Goal: Task Accomplishment & Management: Complete application form

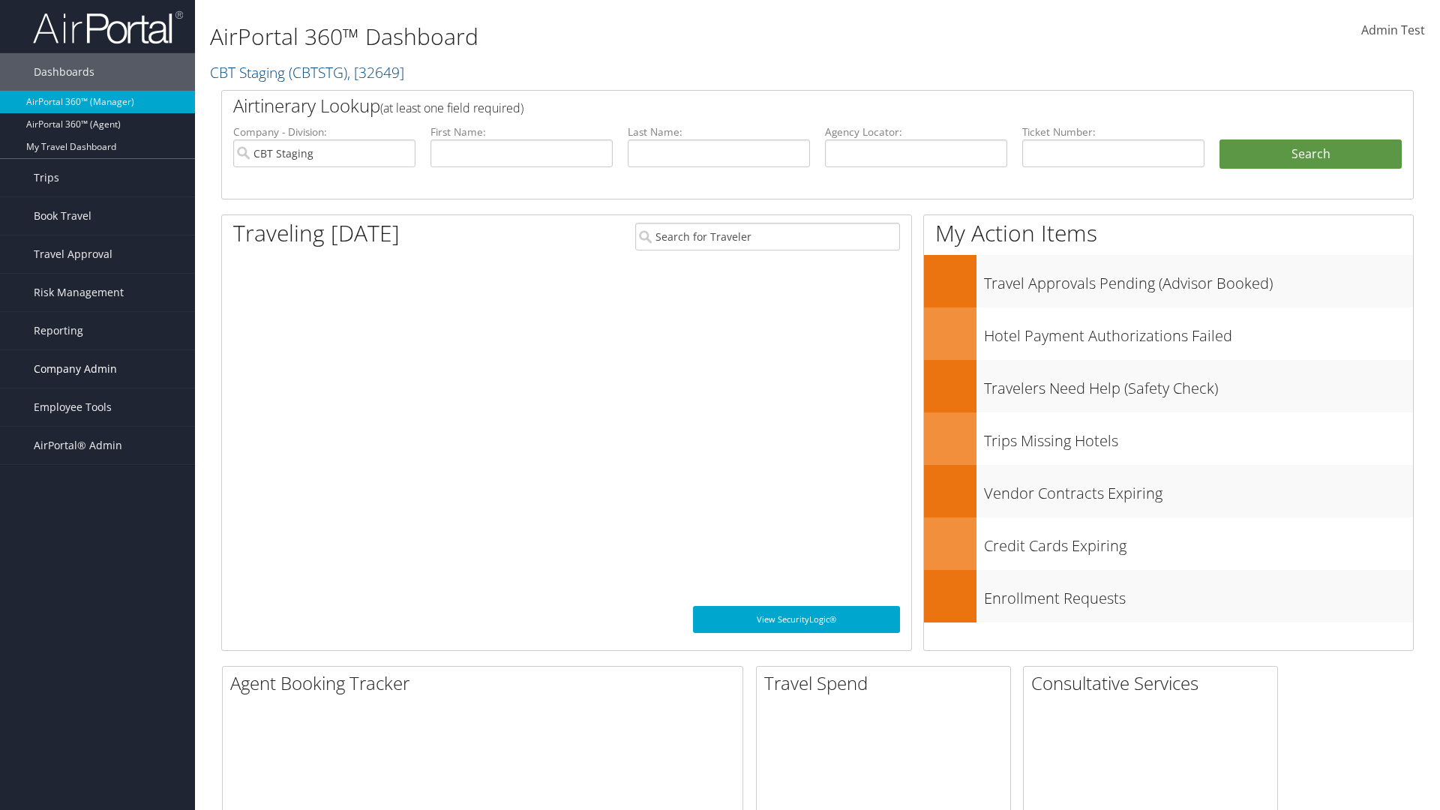
click at [98, 369] on span "Company Admin" at bounding box center [75, 369] width 83 height 38
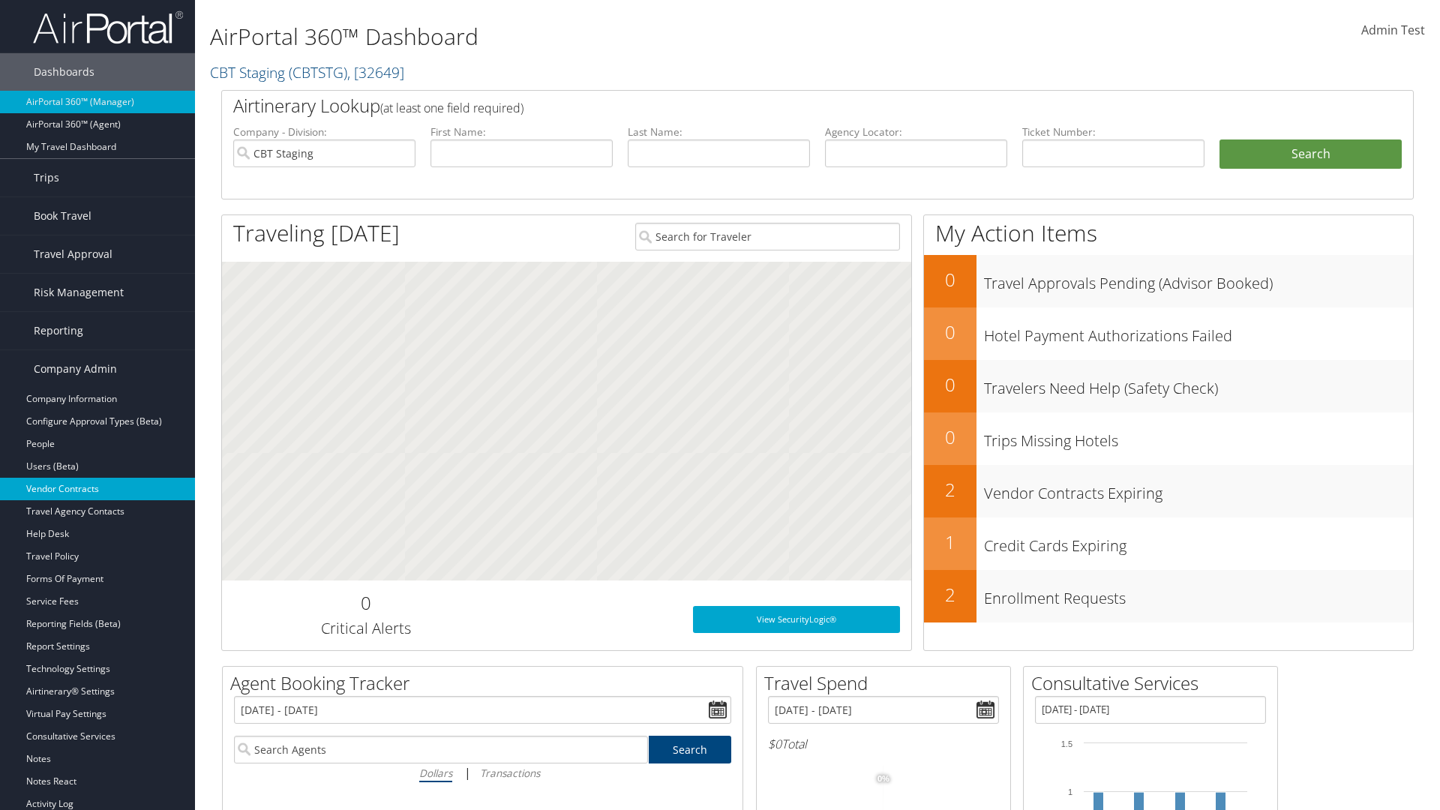
click at [98, 489] on link "Vendor Contracts" at bounding box center [97, 489] width 195 height 23
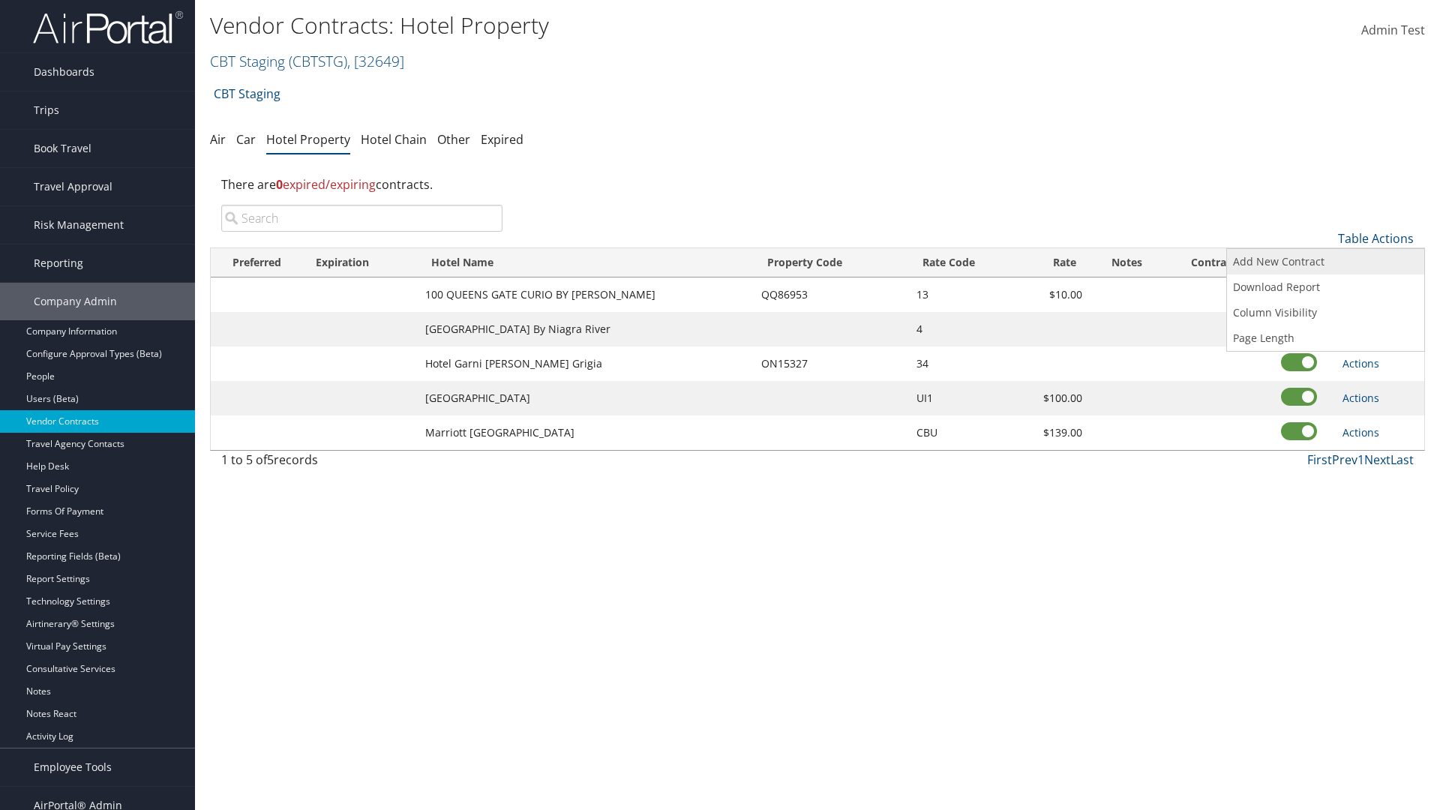
click at [1325, 262] on link "Add New Contract" at bounding box center [1325, 262] width 197 height 26
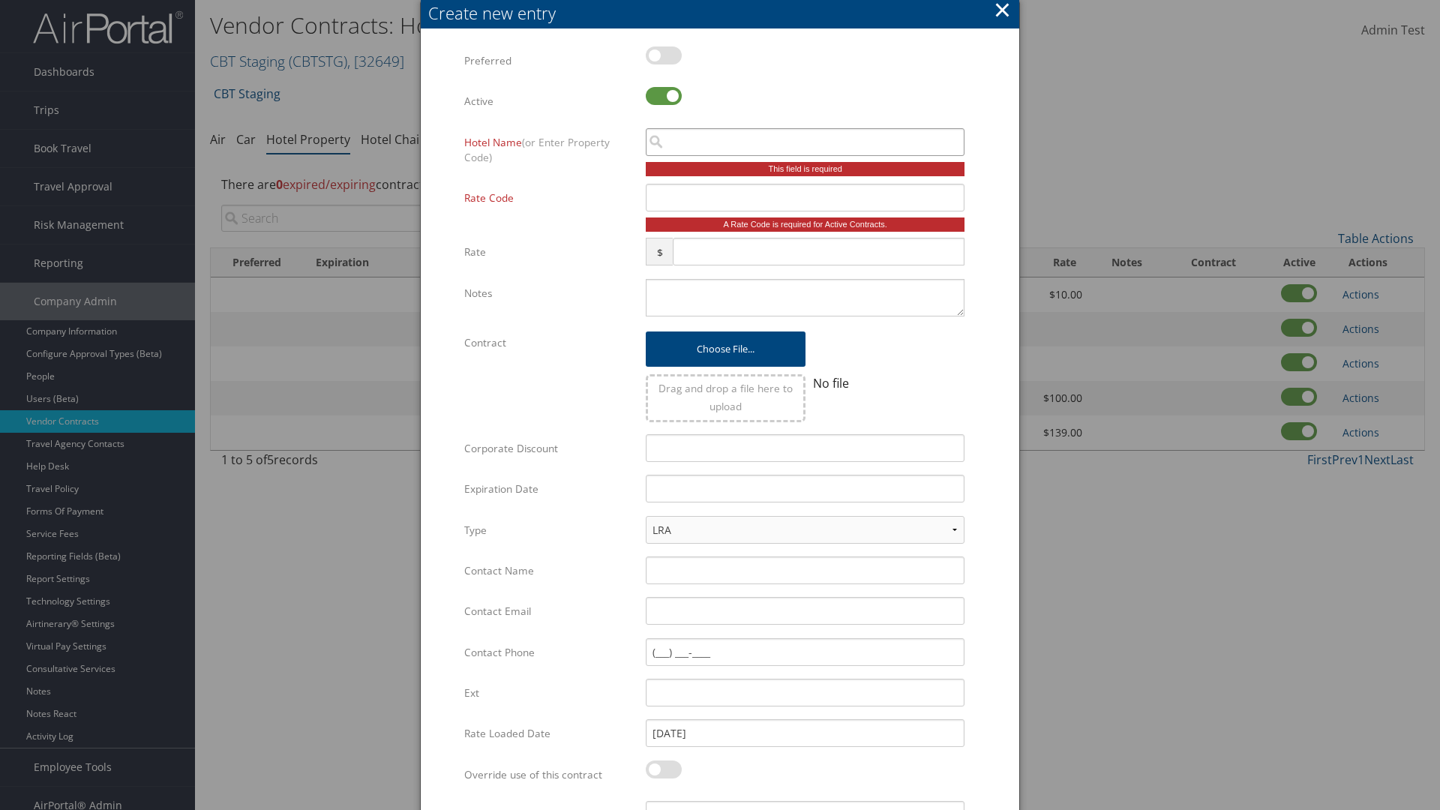
scroll to position [100, 0]
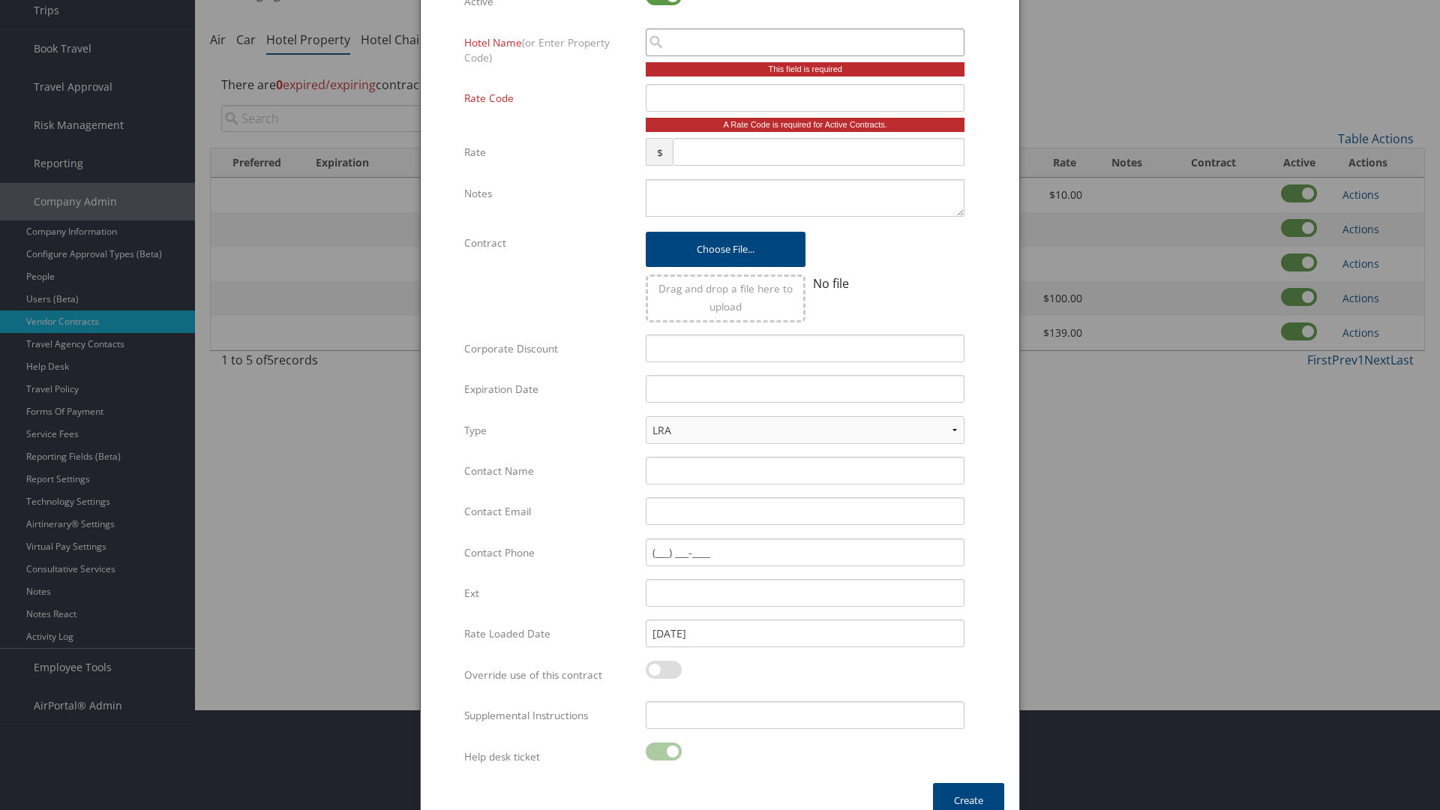
click at [805, 42] on input "search" at bounding box center [805, 43] width 319 height 28
type input "[US_STATE] Inn"
